Goal: Task Accomplishment & Management: Complete application form

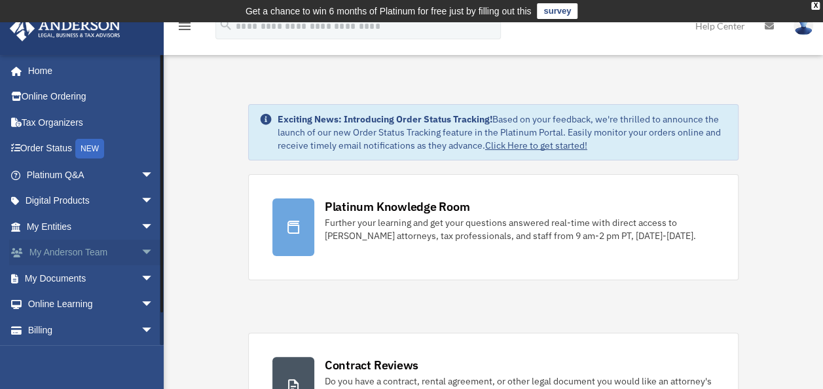
click at [141, 246] on span "arrow_drop_down" at bounding box center [154, 253] width 26 height 27
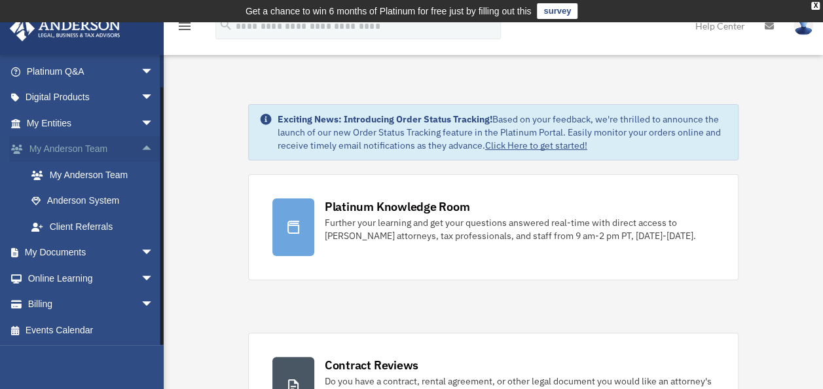
scroll to position [104, 0]
click at [141, 246] on span "arrow_drop_down" at bounding box center [154, 253] width 26 height 27
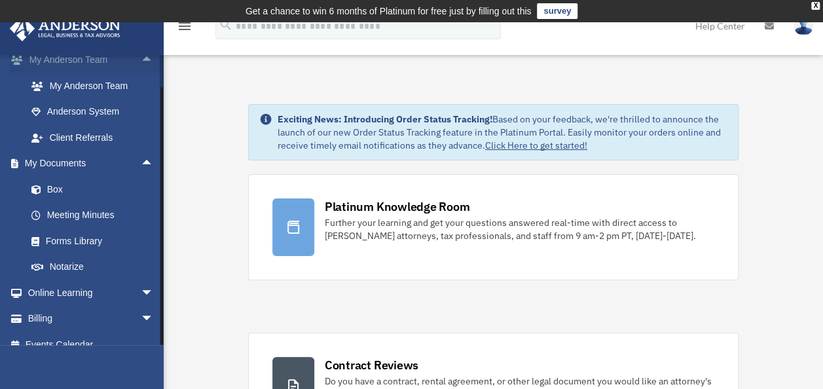
scroll to position [207, 0]
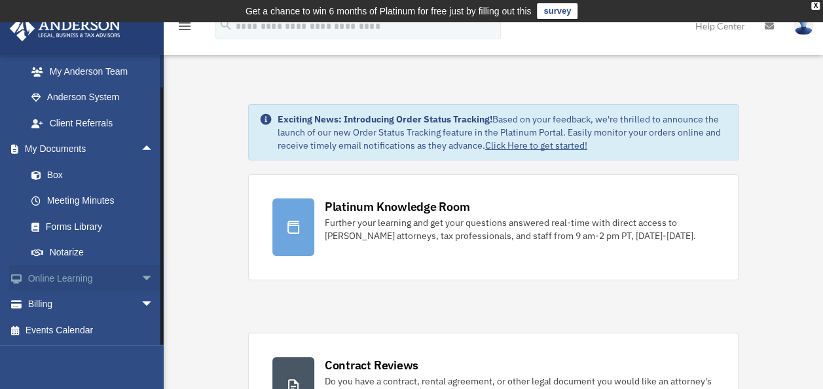
click at [124, 283] on link "Online Learning arrow_drop_down" at bounding box center [91, 278] width 164 height 26
click at [141, 280] on span "arrow_drop_down" at bounding box center [154, 278] width 26 height 27
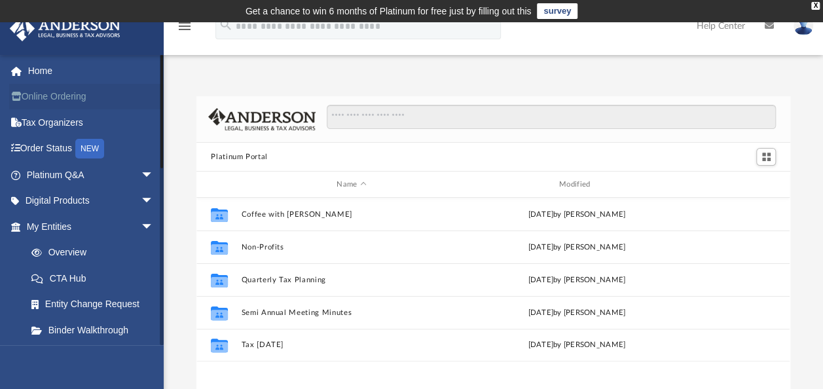
click at [49, 90] on link "Online Ordering" at bounding box center [91, 97] width 164 height 26
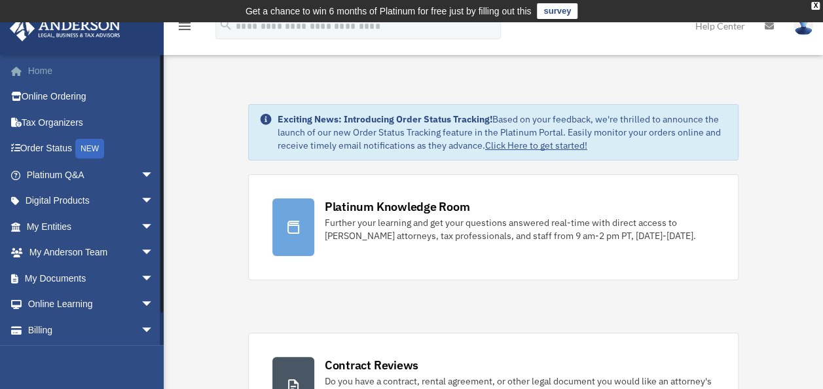
click at [56, 73] on link "Home" at bounding box center [91, 71] width 164 height 26
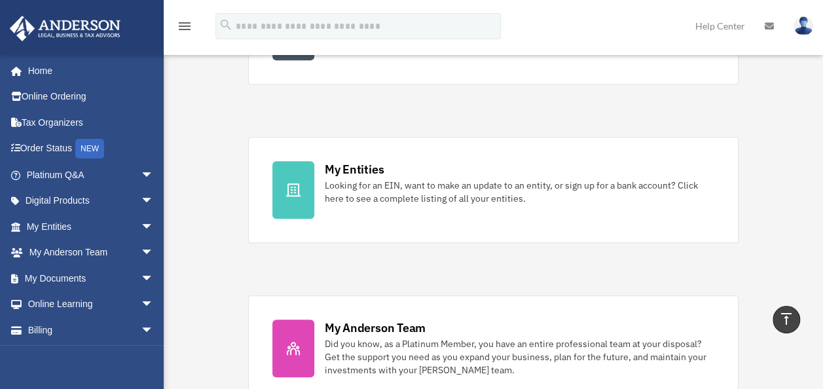
scroll to position [354, 0]
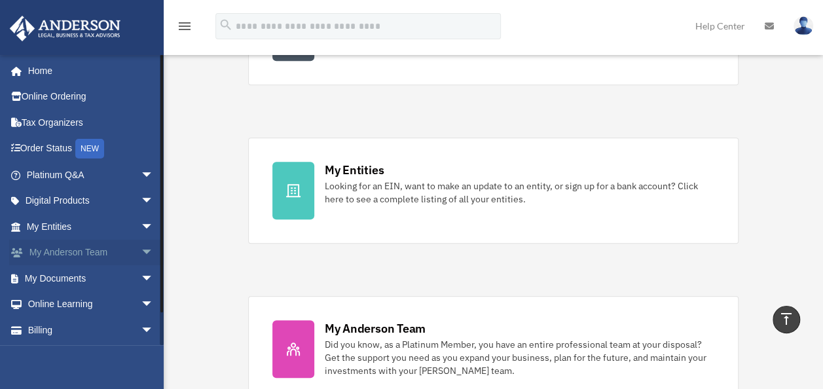
click at [141, 248] on span "arrow_drop_down" at bounding box center [154, 253] width 26 height 27
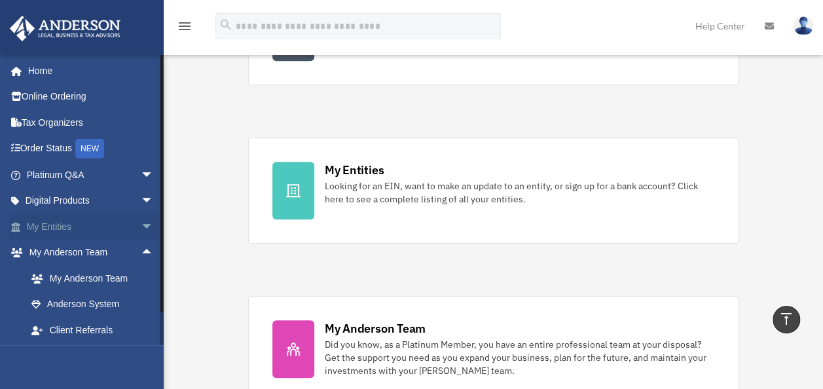
click at [141, 224] on span "arrow_drop_down" at bounding box center [154, 227] width 26 height 27
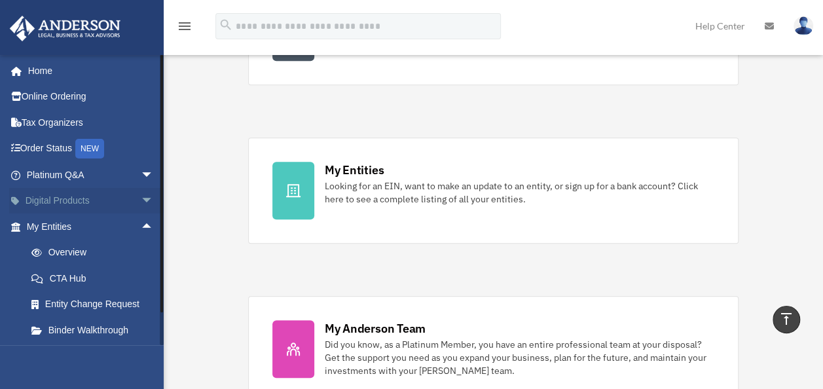
click at [141, 197] on span "arrow_drop_down" at bounding box center [154, 201] width 26 height 27
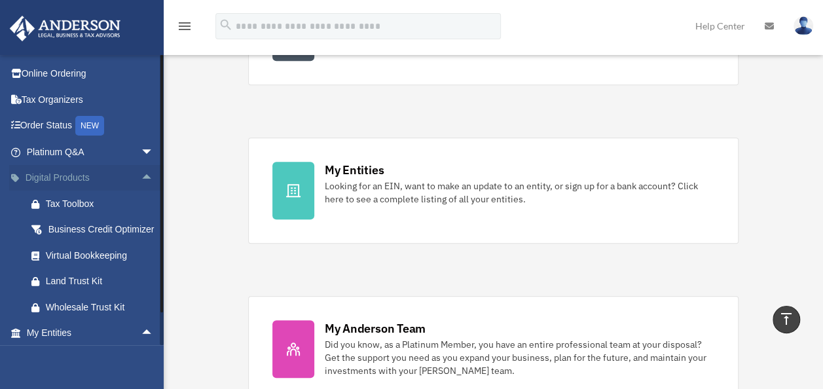
scroll to position [0, 0]
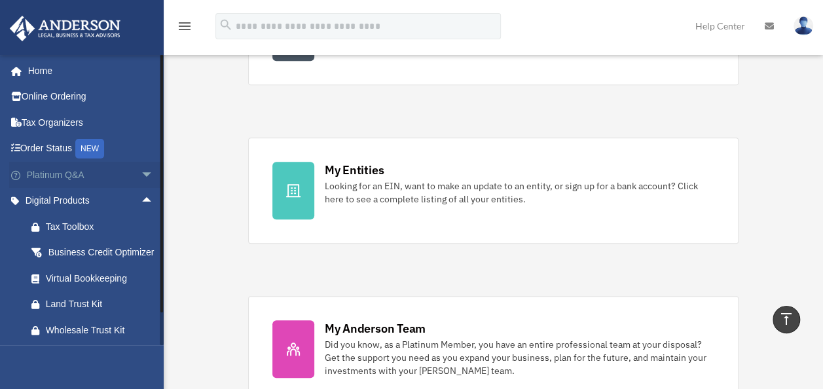
click at [141, 166] on span "arrow_drop_down" at bounding box center [154, 175] width 26 height 27
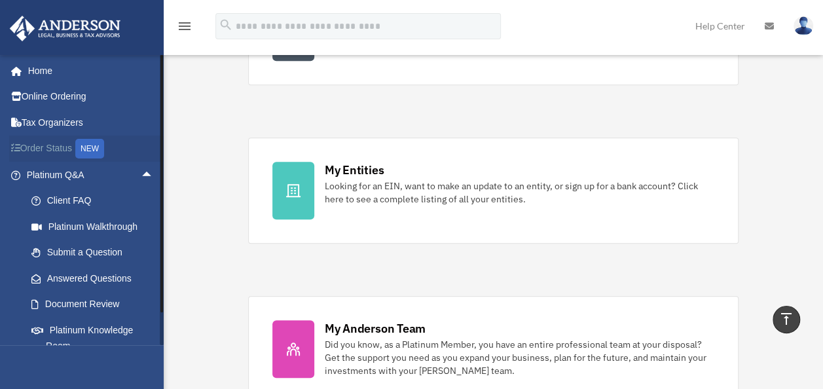
click at [94, 145] on div "NEW" at bounding box center [89, 149] width 29 height 20
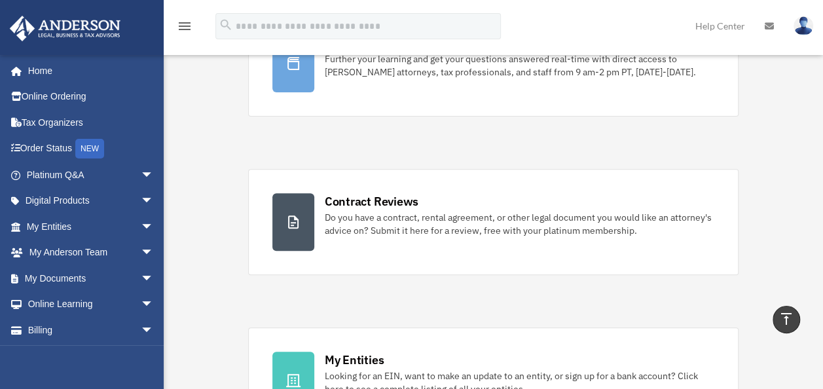
scroll to position [160, 0]
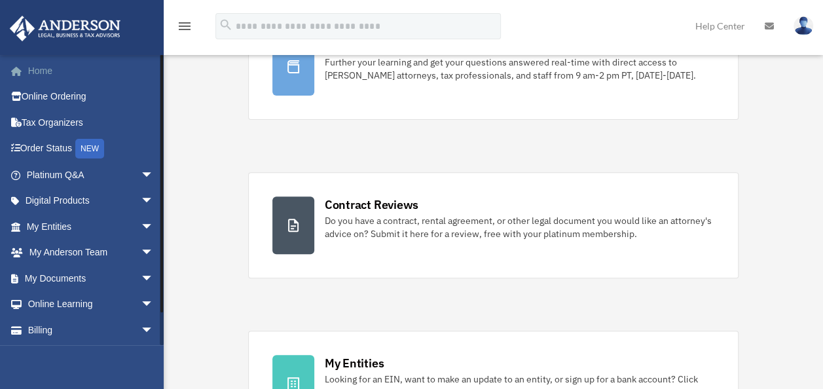
click at [102, 71] on link "Home" at bounding box center [91, 71] width 164 height 26
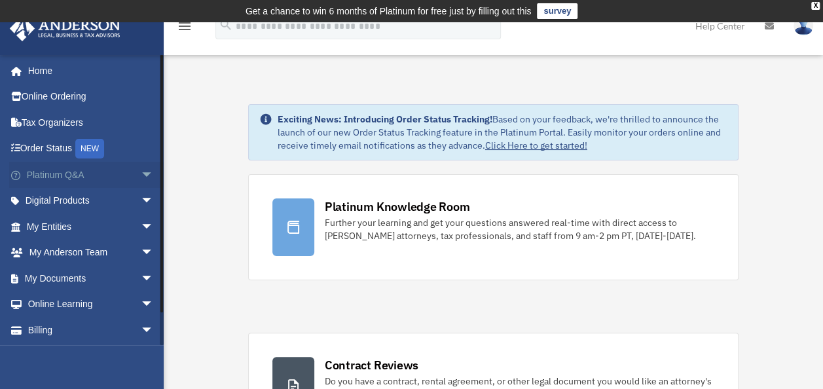
click at [58, 177] on link "Platinum Q&A arrow_drop_down" at bounding box center [91, 175] width 164 height 26
click at [53, 198] on link "Digital Products arrow_drop_down" at bounding box center [91, 201] width 164 height 26
click at [141, 197] on span "arrow_drop_down" at bounding box center [154, 201] width 26 height 27
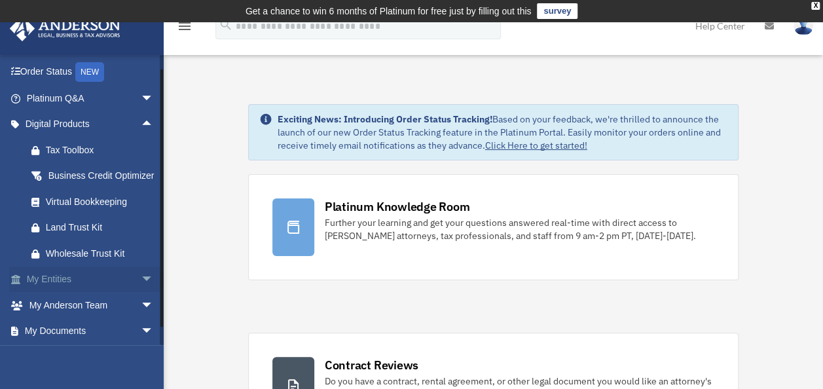
scroll to position [77, 0]
click at [124, 292] on link "My Entities arrow_drop_down" at bounding box center [91, 279] width 164 height 26
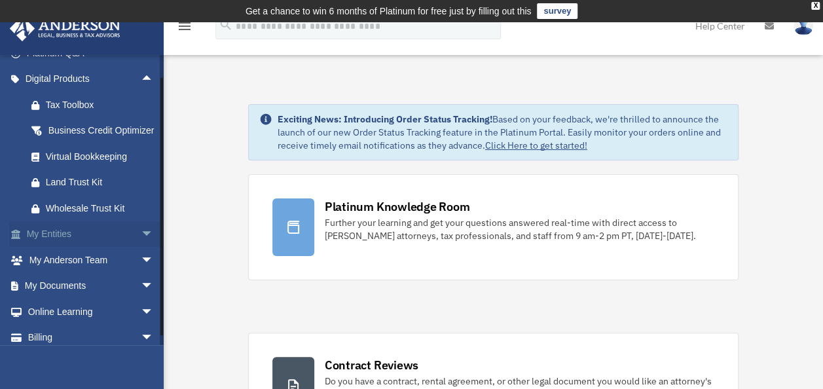
scroll to position [123, 0]
click at [141, 248] on span "arrow_drop_down" at bounding box center [154, 234] width 26 height 27
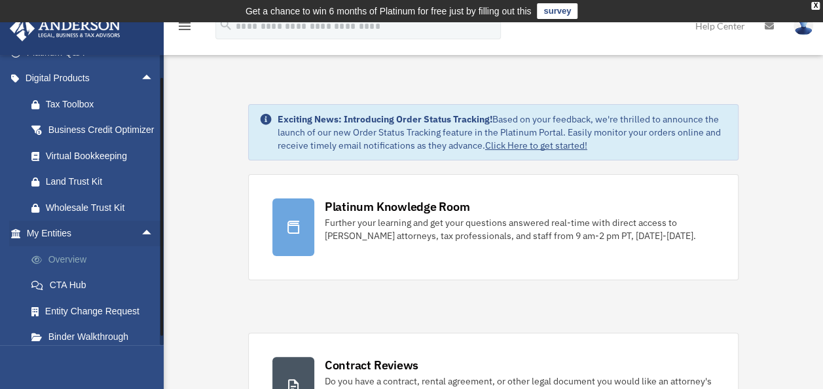
click at [113, 273] on link "Overview" at bounding box center [95, 259] width 155 height 26
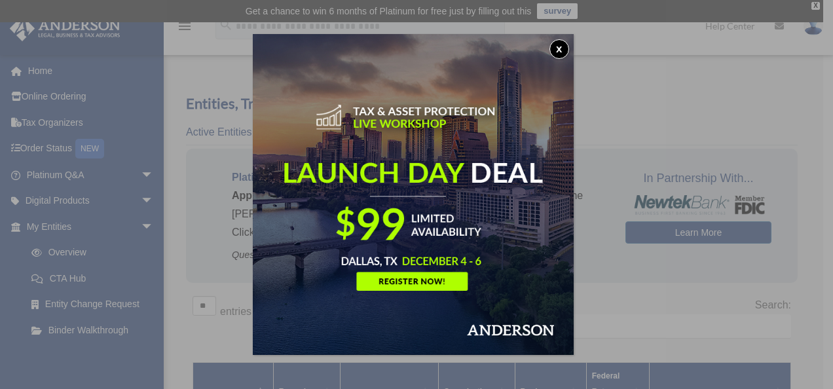
click at [561, 49] on button "x" at bounding box center [560, 49] width 20 height 20
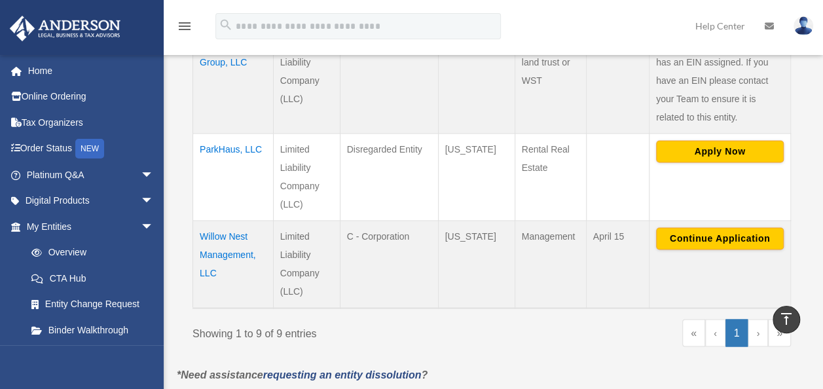
scroll to position [916, 0]
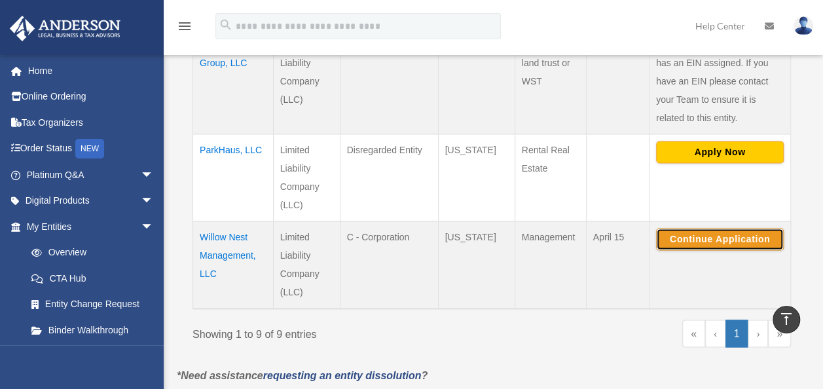
click at [711, 233] on button "Continue Application" at bounding box center [720, 239] width 128 height 22
click at [218, 240] on td "Willow Nest Management, LLC" at bounding box center [233, 265] width 81 height 88
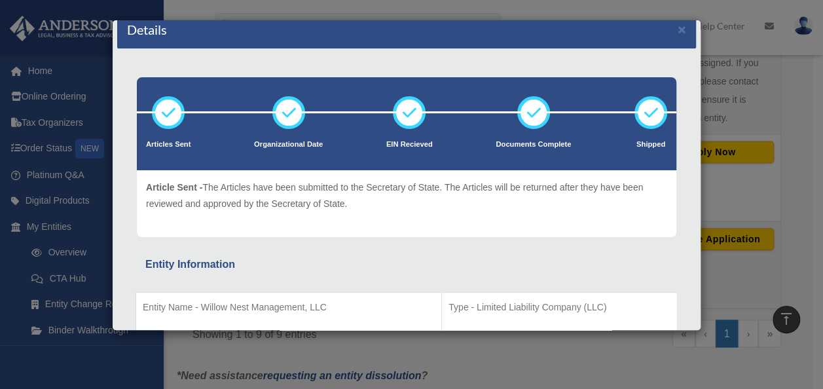
scroll to position [14, 0]
click at [720, 265] on div "Details × Articles Sent Organizational Date" at bounding box center [411, 194] width 823 height 389
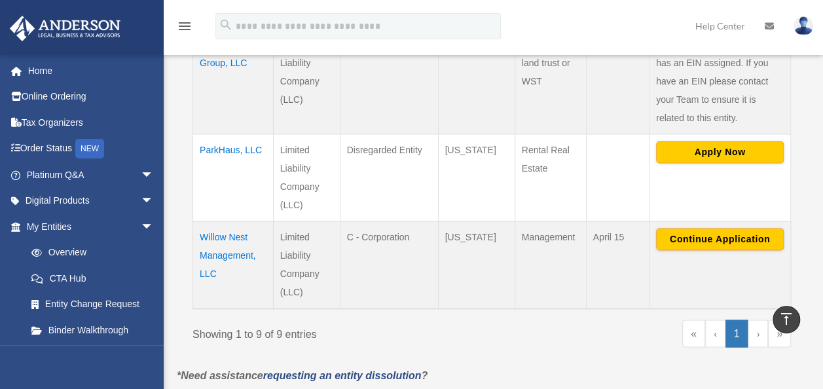
click at [230, 246] on td "Willow Nest Management, LLC" at bounding box center [233, 265] width 81 height 88
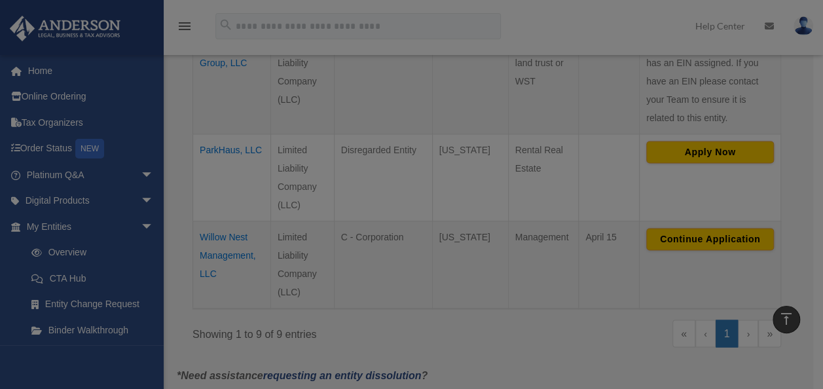
scroll to position [0, 0]
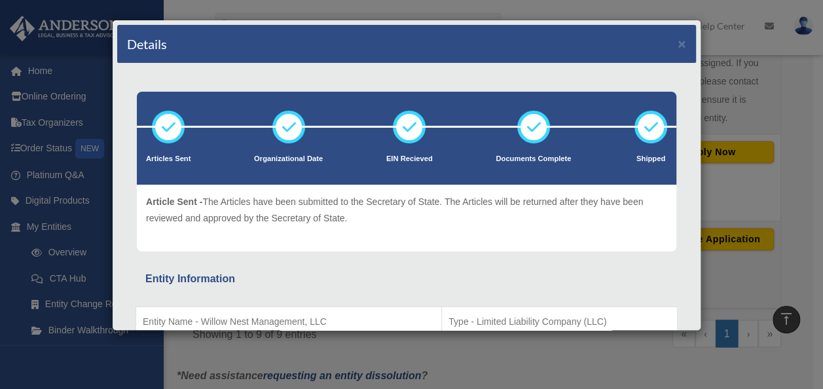
click at [55, 335] on div "Details × Articles Sent Organizational Date" at bounding box center [411, 194] width 823 height 389
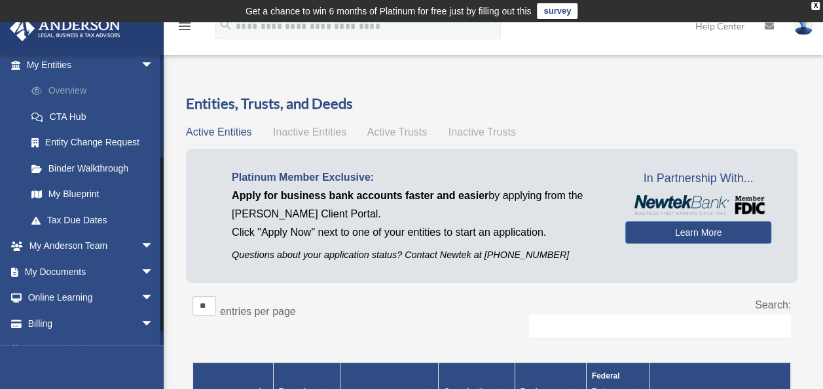
scroll to position [164, 0]
click at [141, 266] on span "arrow_drop_down" at bounding box center [154, 270] width 26 height 27
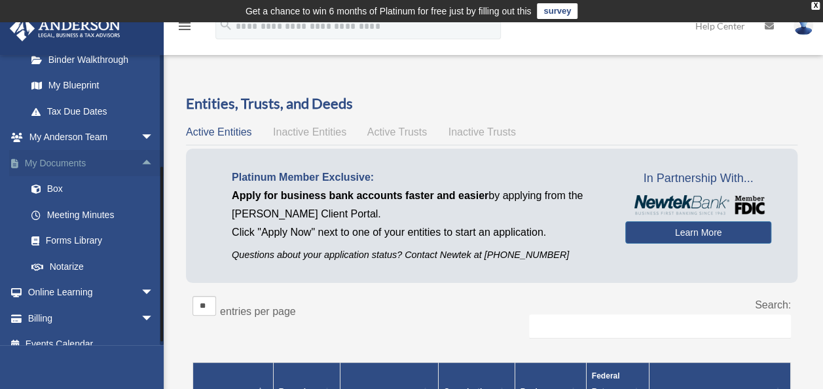
scroll to position [285, 0]
